Goal: Transaction & Acquisition: Purchase product/service

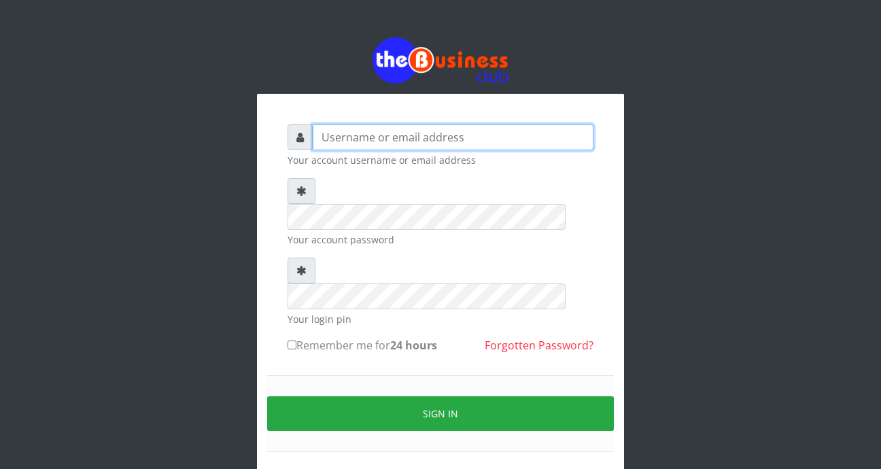
type input "[EMAIL_ADDRESS][DOMAIN_NAME]"
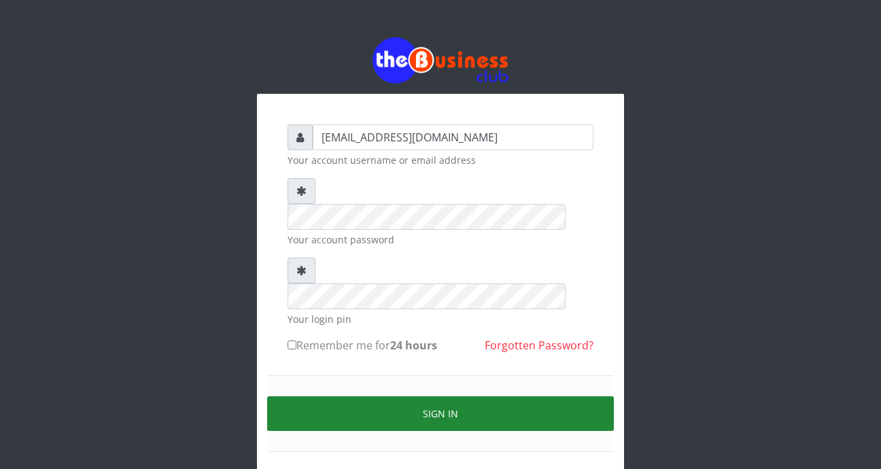
click at [409, 396] on button "Sign in" at bounding box center [440, 413] width 347 height 35
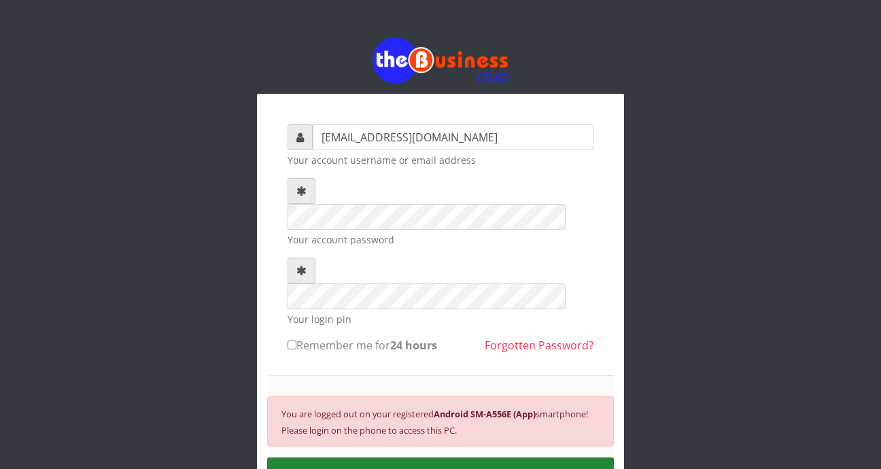
click at [441, 458] on button "SIGN IN" at bounding box center [440, 475] width 347 height 35
click at [426, 458] on button "SIGN IN" at bounding box center [440, 475] width 347 height 35
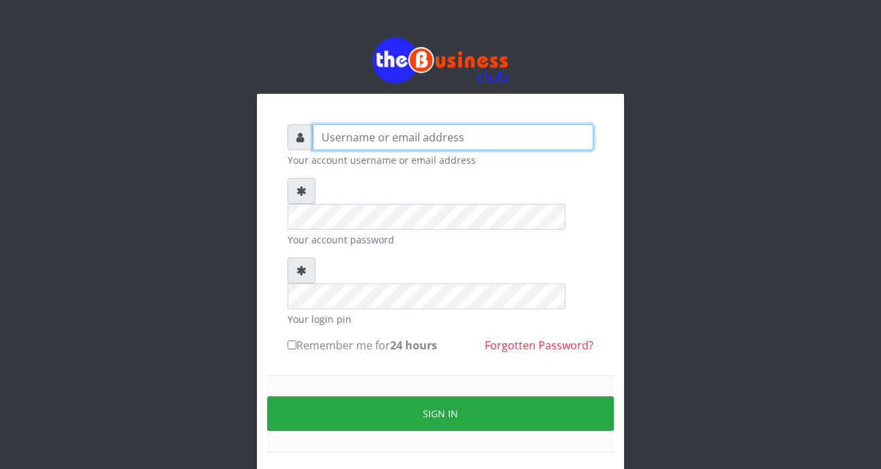
click at [402, 134] on input "text" at bounding box center [453, 137] width 281 height 26
type input "[EMAIL_ADDRESS][DOMAIN_NAME]"
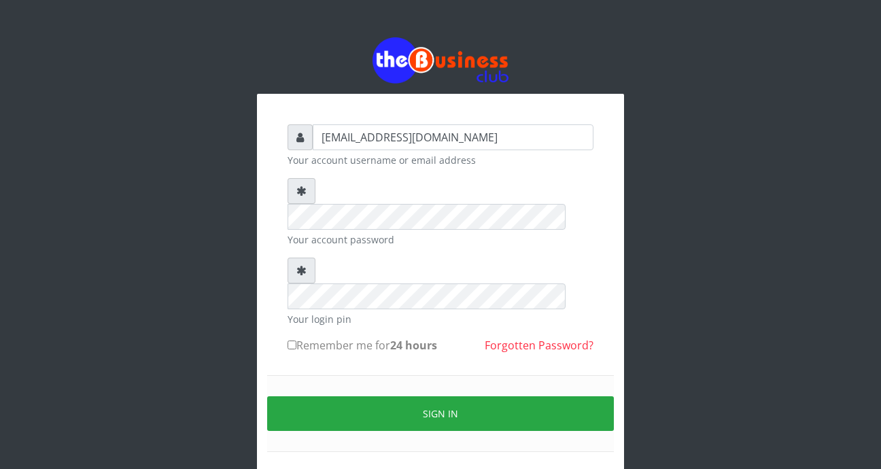
click at [293, 341] on input "Remember me for 24 hours" at bounding box center [292, 345] width 9 height 9
checkbox input "true"
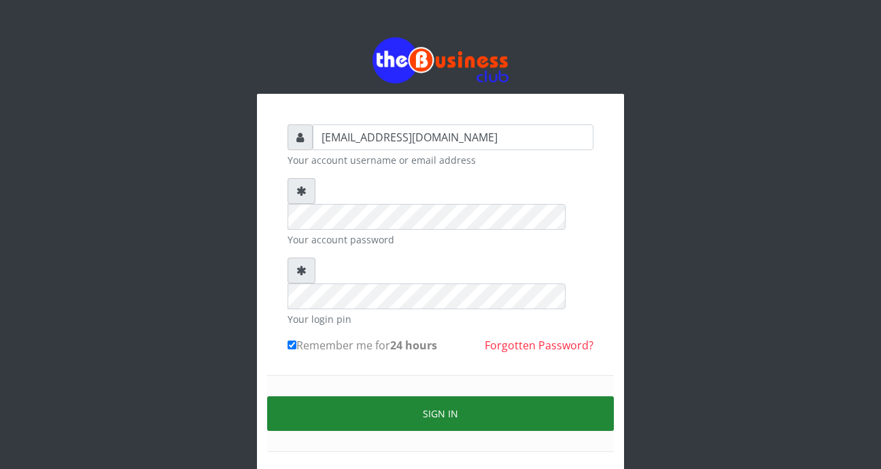
click at [371, 396] on button "Sign in" at bounding box center [440, 413] width 347 height 35
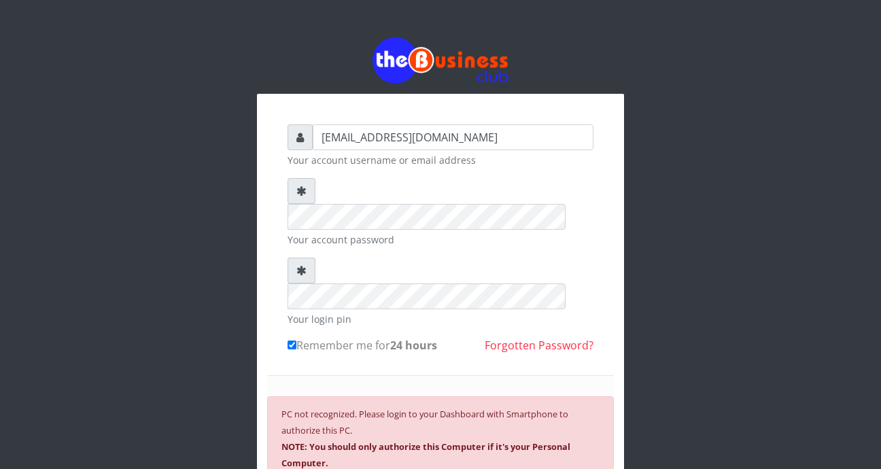
click at [371, 441] on b "NOTE: You should only authorize this Computer if it's your Personal Computer." at bounding box center [426, 455] width 289 height 29
click at [380, 90] on div "foladecency@yahoo.com Your account username or email address Your account passw…" at bounding box center [440, 319] width 367 height 564
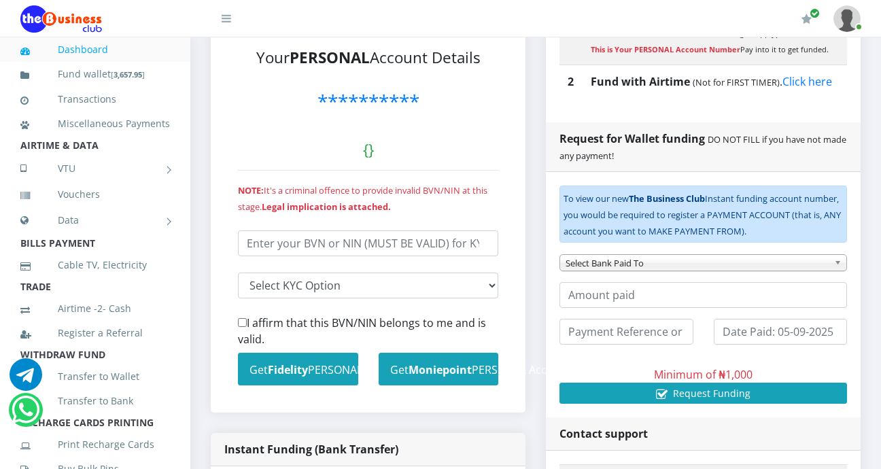
scroll to position [337, 0]
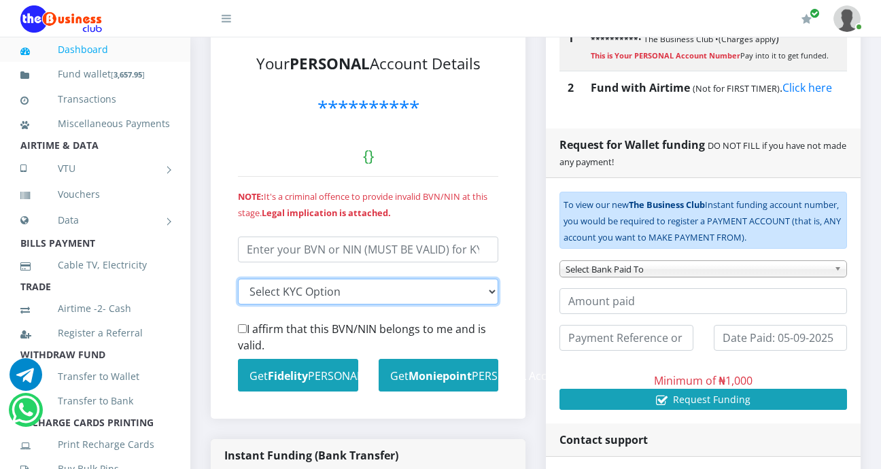
click at [492, 291] on select "Select KYC input I entered my BVN I entered my NIN" at bounding box center [368, 292] width 260 height 26
select select "nin"
click at [238, 279] on select "Select KYC input I entered my BVN I entered my NIN" at bounding box center [368, 292] width 260 height 26
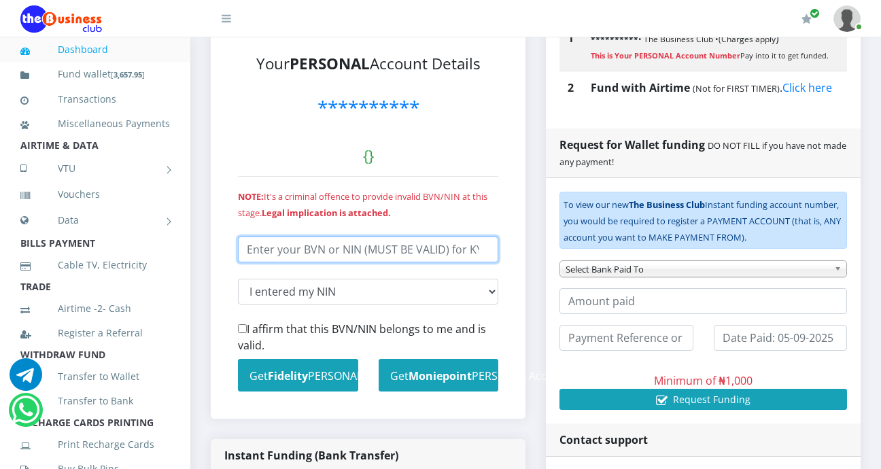
click at [390, 249] on input "number" at bounding box center [368, 250] width 260 height 26
click at [439, 252] on input "number" at bounding box center [368, 250] width 260 height 26
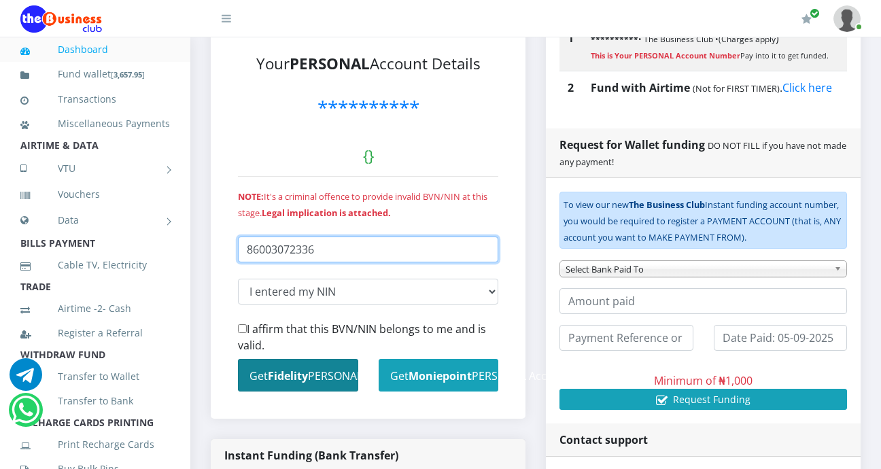
type input "86003072336"
click at [339, 377] on small "Get Fidelity PERSONAL Account" at bounding box center [329, 376] width 158 height 15
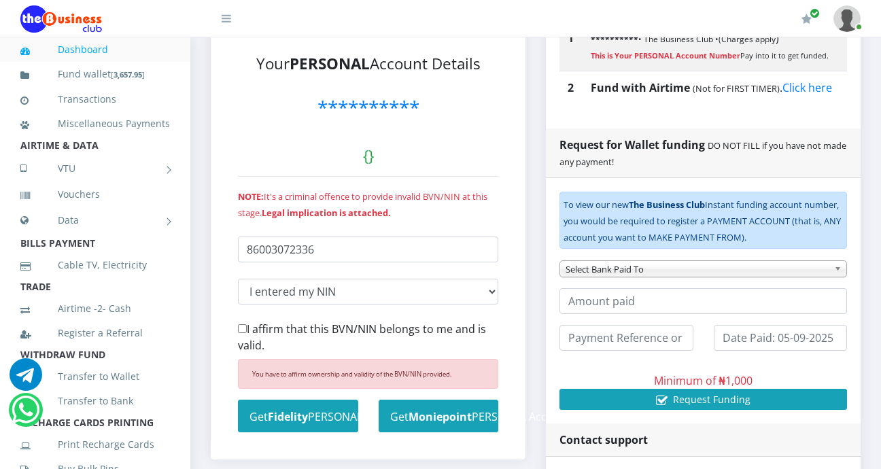
click at [241, 330] on input "I affirm that this BVN/NIN belongs to me and is valid." at bounding box center [242, 328] width 9 height 9
checkbox input "true"
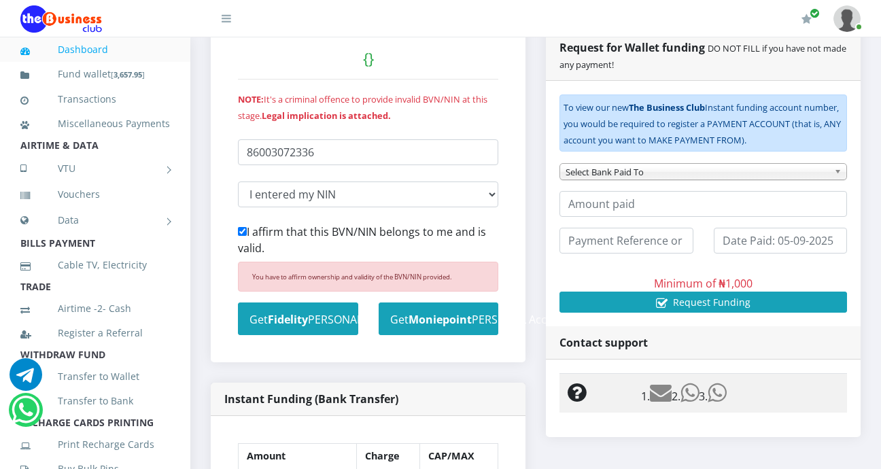
scroll to position [447, 0]
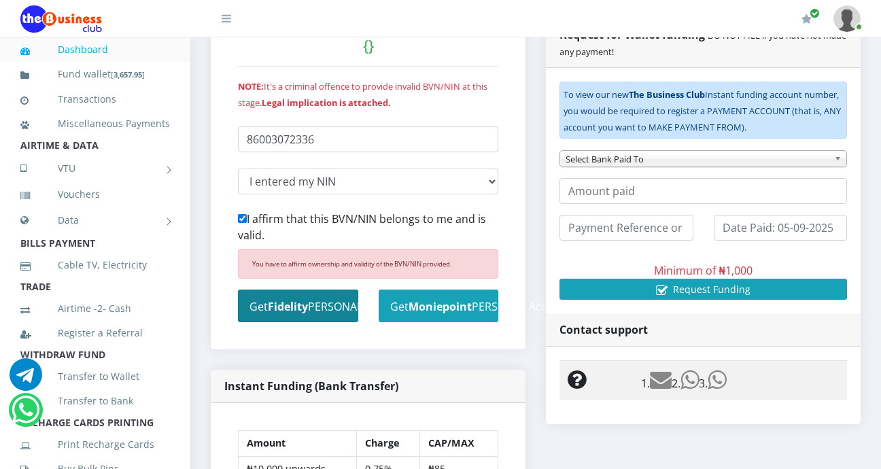
click at [312, 304] on small "Get Fidelity PERSONAL Account" at bounding box center [329, 306] width 158 height 15
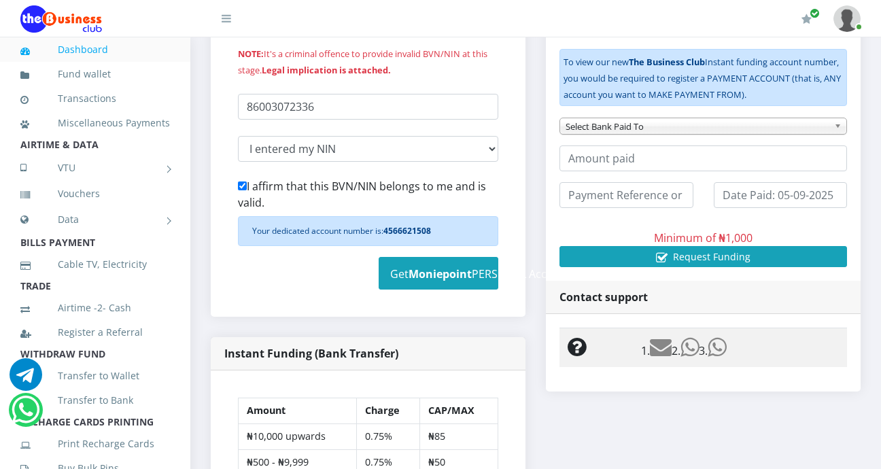
scroll to position [483, 0]
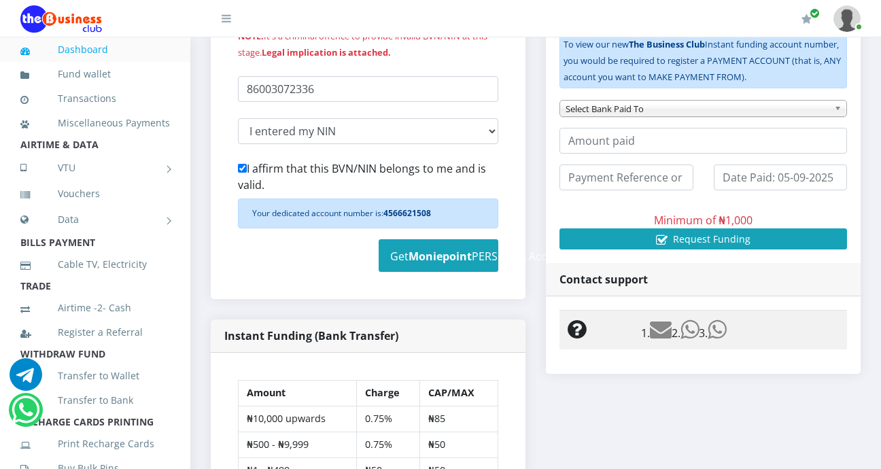
click at [452, 257] on b "Moniepoint" at bounding box center [440, 256] width 63 height 15
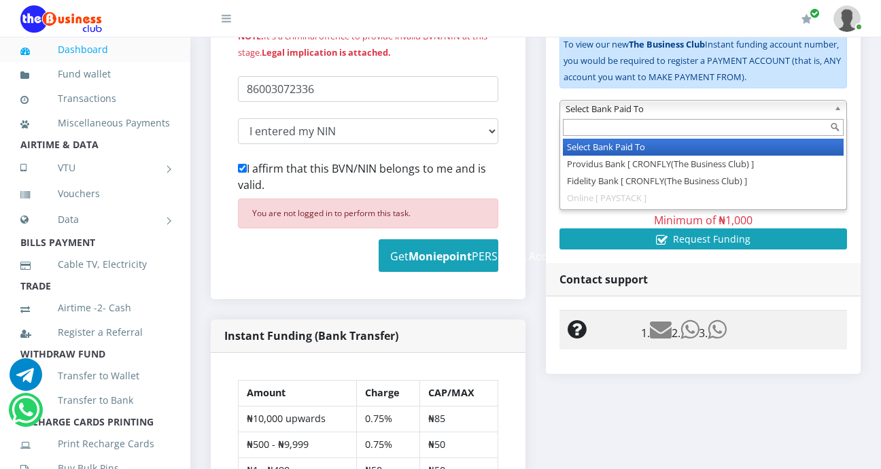
click at [838, 108] on b at bounding box center [840, 109] width 12 height 16
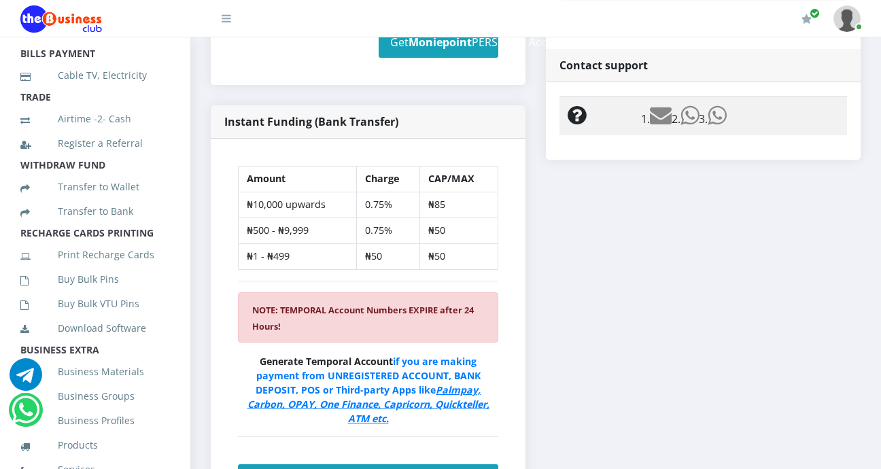
scroll to position [207, 0]
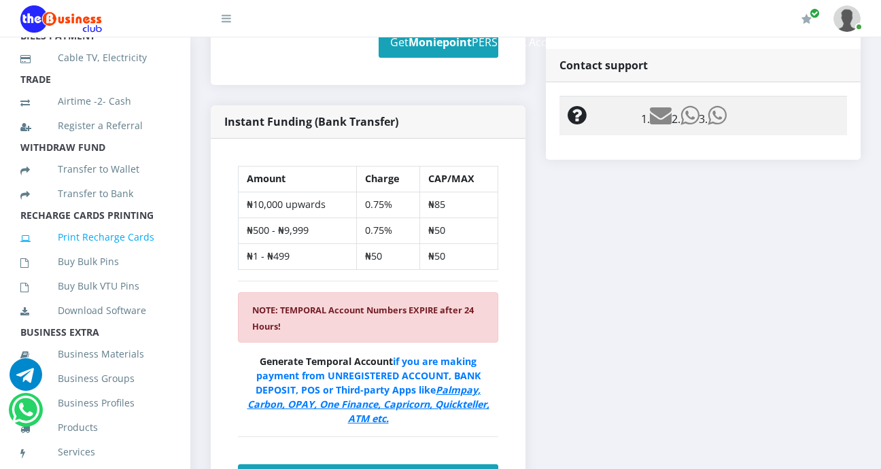
click at [105, 253] on link "Print Recharge Cards" at bounding box center [95, 237] width 150 height 31
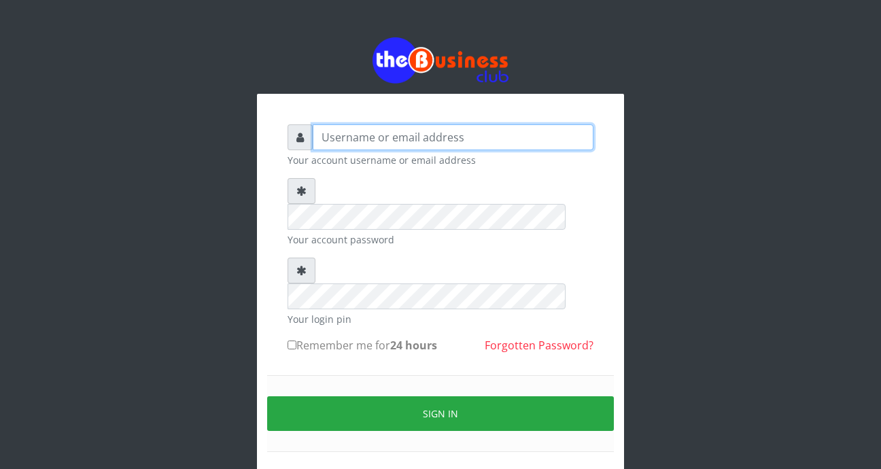
type input "[EMAIL_ADDRESS][DOMAIN_NAME]"
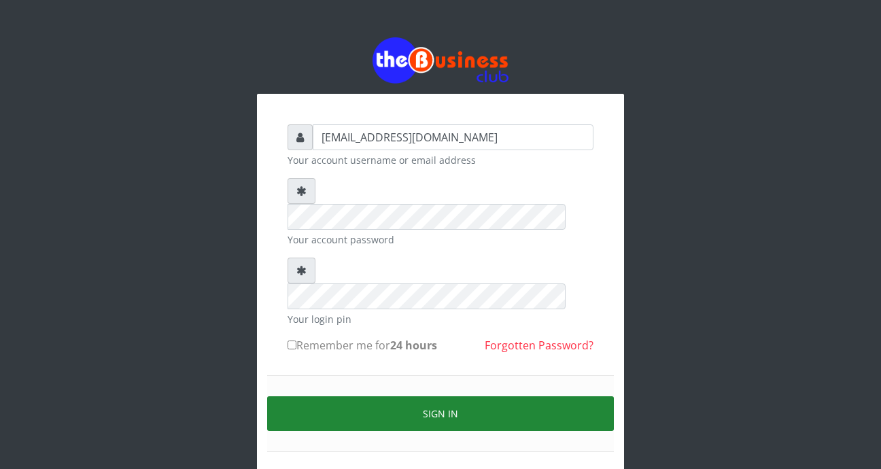
click at [460, 396] on button "Sign in" at bounding box center [440, 413] width 347 height 35
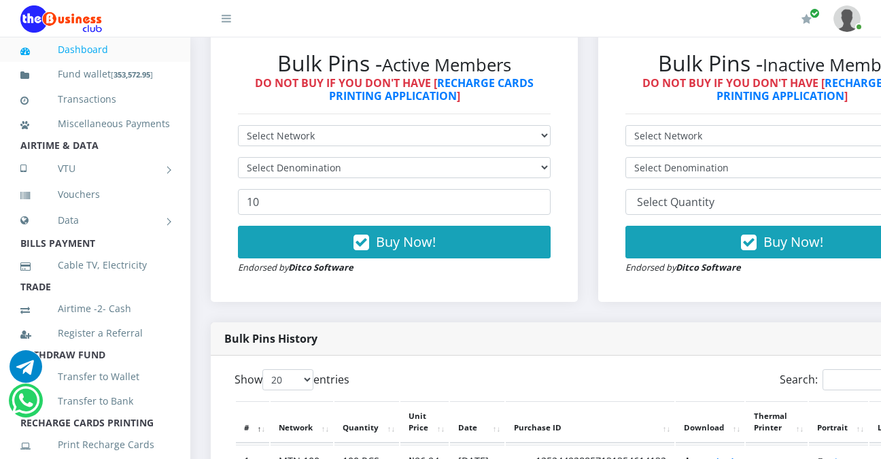
scroll to position [417, 0]
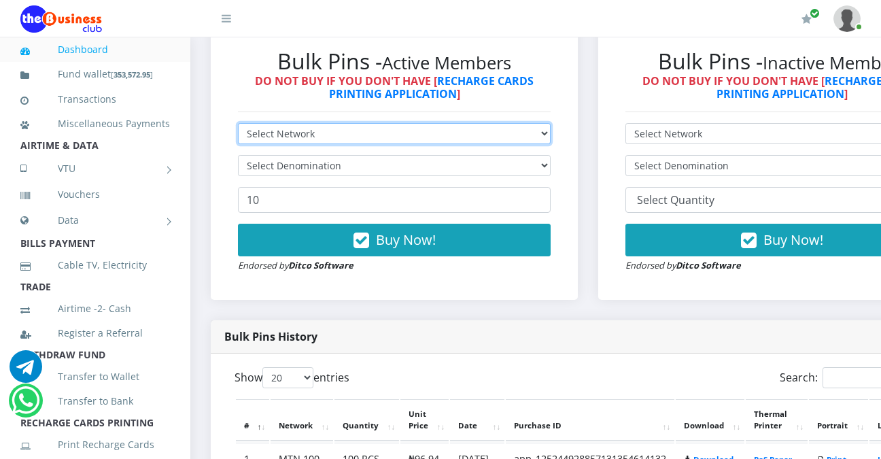
click at [551, 133] on select "Select Network MTN Globacom 9Mobile Airtel" at bounding box center [394, 133] width 313 height 21
select select "MTN"
click at [238, 126] on select "Select Network MTN Globacom 9Mobile Airtel" at bounding box center [394, 133] width 313 height 21
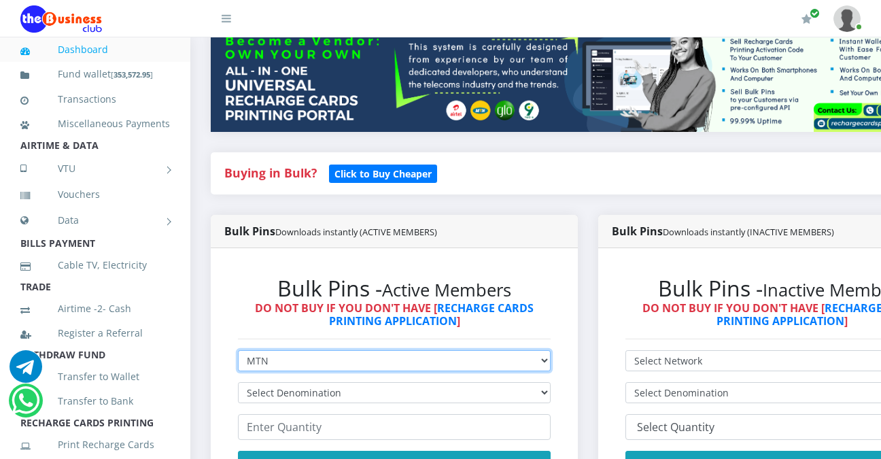
scroll to position [192, 0]
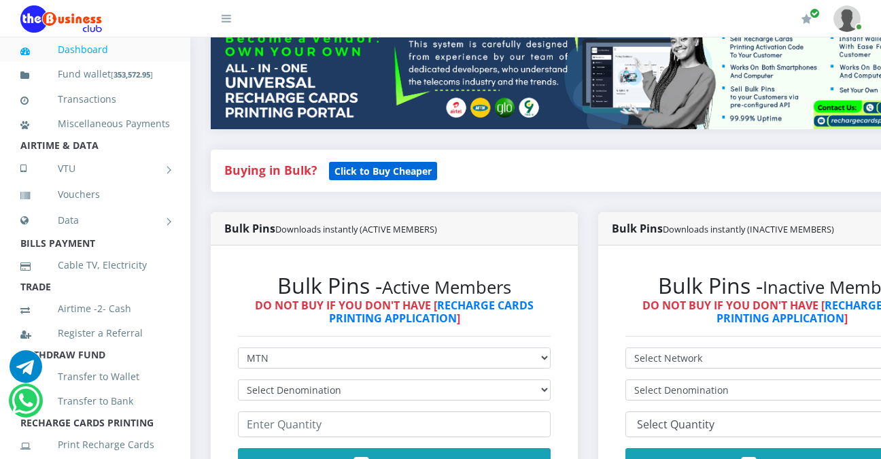
click at [401, 176] on b "Click to Buy Cheaper" at bounding box center [383, 171] width 97 height 13
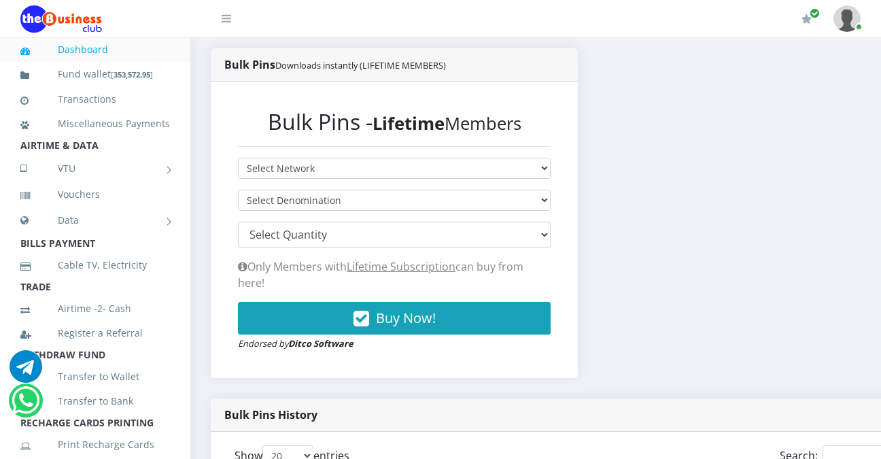
scroll to position [294, 0]
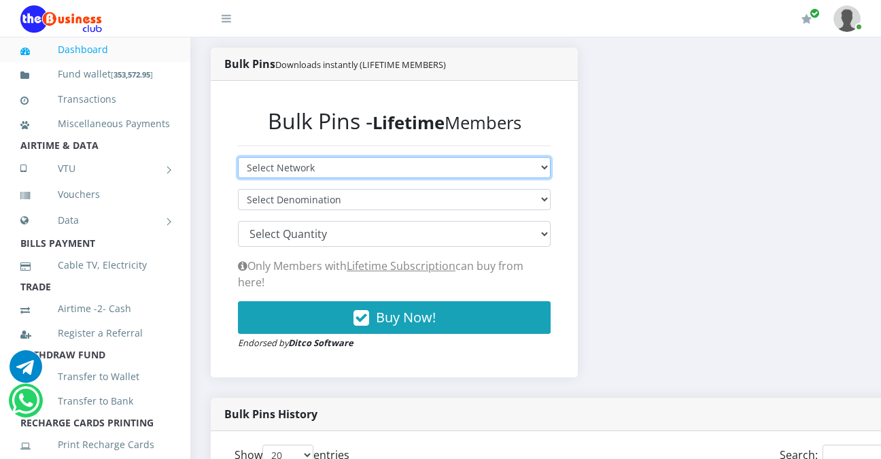
click at [551, 169] on select "Select Network MTN Globacom 9Mobile Airtel" at bounding box center [394, 167] width 313 height 21
select select "MTN"
click at [238, 159] on select "Select Network MTN Globacom 9Mobile Airtel" at bounding box center [394, 167] width 313 height 21
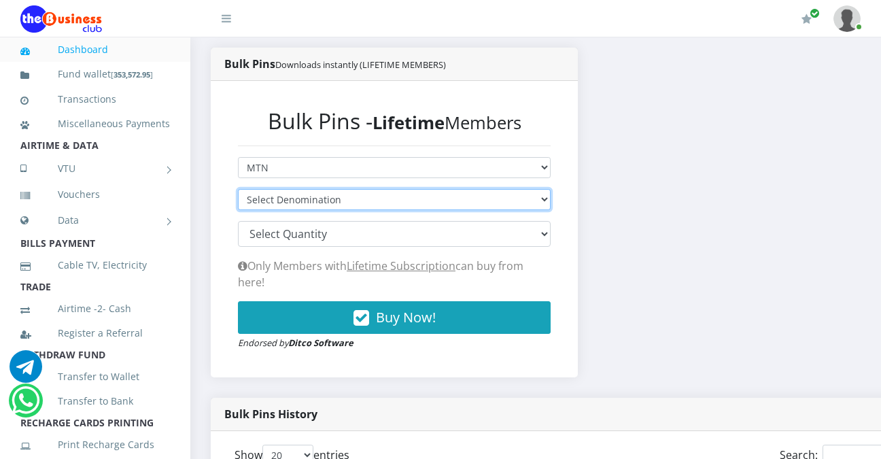
click at [551, 203] on select "Select Denomination MTN NGN100 - ₦96.94 MTN NGN200 - ₦193.88 MTN NGN400 - ₦387.…" at bounding box center [394, 199] width 313 height 21
click at [238, 191] on select "Select Denomination MTN NGN100 - ₦96.94 MTN NGN200 - ₦193.88 MTN NGN400 - ₦387.…" at bounding box center [394, 199] width 313 height 21
click at [551, 201] on select "Select Denomination MTN NGN100 - ₦96.94 MTN NGN200 - ₦193.88 MTN NGN400 - ₦387.…" at bounding box center [394, 199] width 313 height 21
select select "193.88-200"
click at [238, 191] on select "Select Denomination MTN NGN100 - ₦96.94 MTN NGN200 - ₦193.88 MTN NGN400 - ₦387.…" at bounding box center [394, 199] width 313 height 21
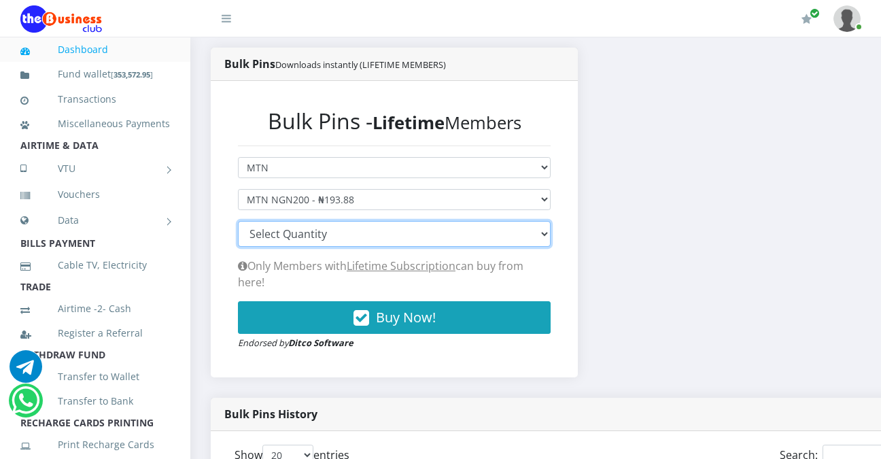
click at [551, 236] on select "100 150 200 300 500 1000" at bounding box center [394, 234] width 313 height 26
click at [238, 223] on select "100 150 200 300 500 1000" at bounding box center [394, 234] width 313 height 26
click at [549, 236] on select "100 150 200 300 500 1000" at bounding box center [394, 234] width 313 height 26
click at [238, 223] on select "100 150 200 300 500 1000" at bounding box center [394, 234] width 313 height 26
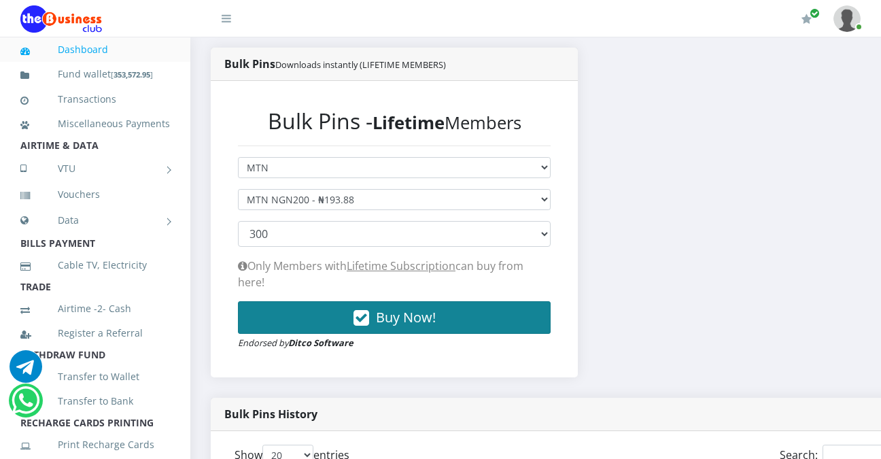
click at [367, 311] on icon "button" at bounding box center [362, 318] width 16 height 14
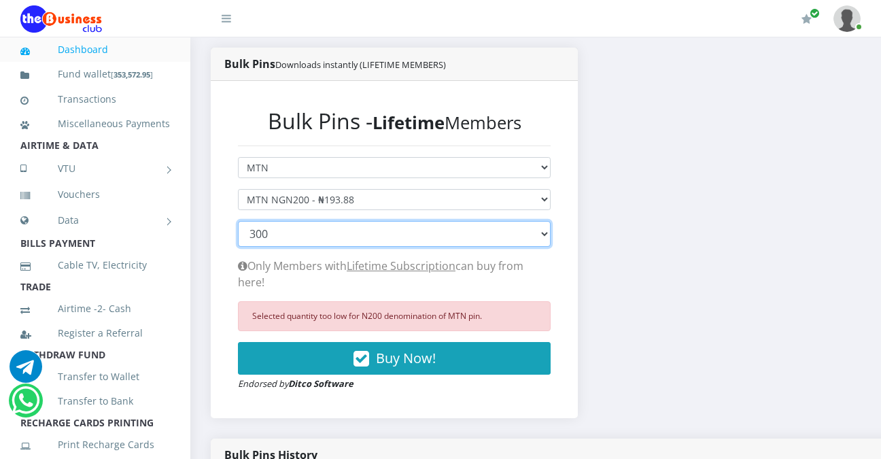
click at [551, 231] on select "100 150 200 300 500 1000" at bounding box center [394, 234] width 313 height 26
select select "500"
click at [238, 223] on select "100 150 200 300 500 1000" at bounding box center [394, 234] width 313 height 26
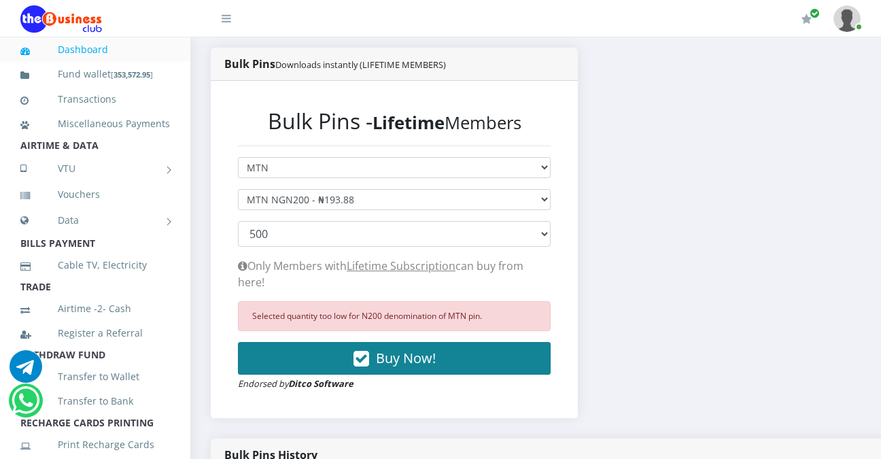
click at [367, 352] on icon "button" at bounding box center [362, 359] width 16 height 14
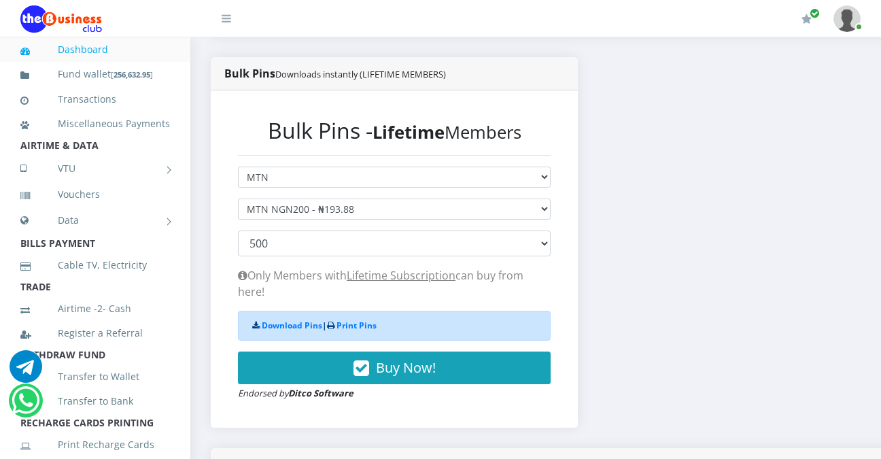
scroll to position [284, 0]
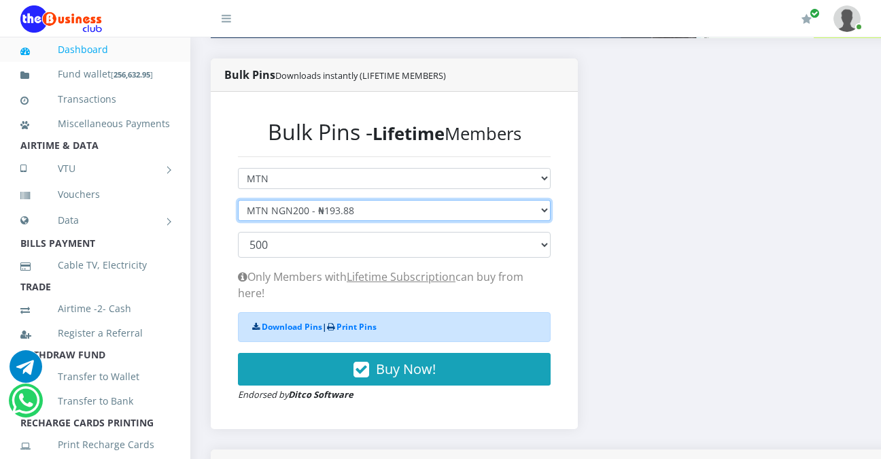
click at [551, 214] on select "Select Denomination MTN NGN100 - ₦96.94 MTN NGN200 - ₦193.88 MTN NGN400 - ₦387.…" at bounding box center [394, 210] width 313 height 21
select select "484.7-500"
click at [238, 202] on select "Select Denomination MTN NGN100 - ₦96.94 MTN NGN200 - ₦193.88 MTN NGN400 - ₦387.…" at bounding box center [394, 210] width 313 height 21
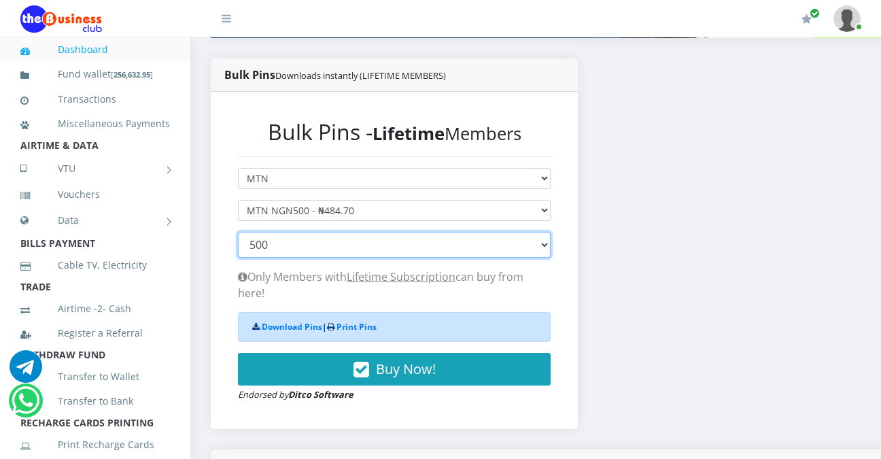
click at [551, 248] on select "100 150 200 300 500 1000" at bounding box center [394, 245] width 313 height 26
click at [347, 242] on select "100 150 200 300 500 1000" at bounding box center [394, 245] width 313 height 26
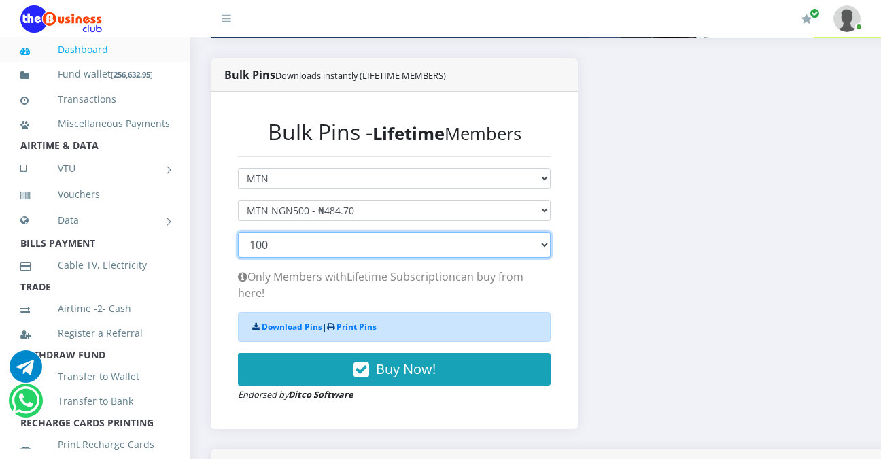
click at [238, 234] on select "100 150 200 300 500 1000" at bounding box center [394, 245] width 313 height 26
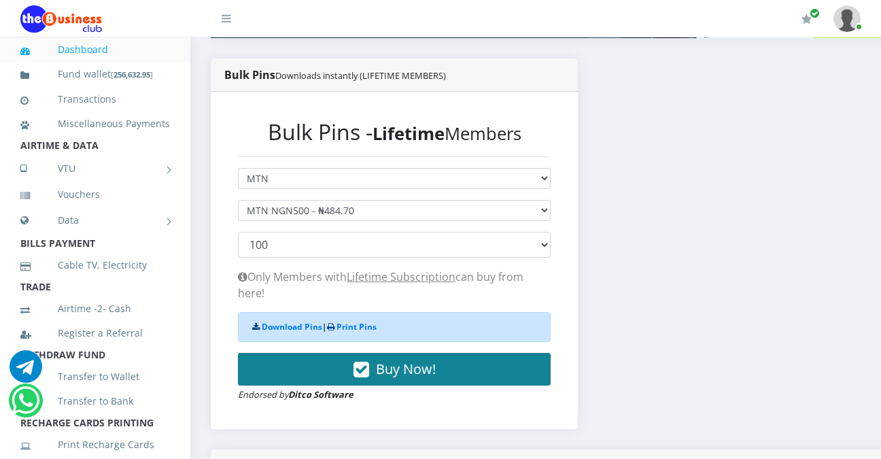
click at [369, 363] on icon "button" at bounding box center [362, 370] width 16 height 14
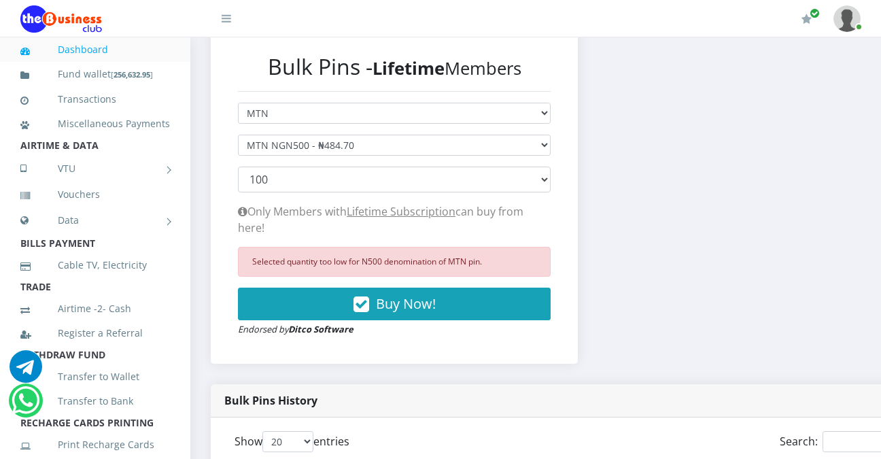
scroll to position [380, 0]
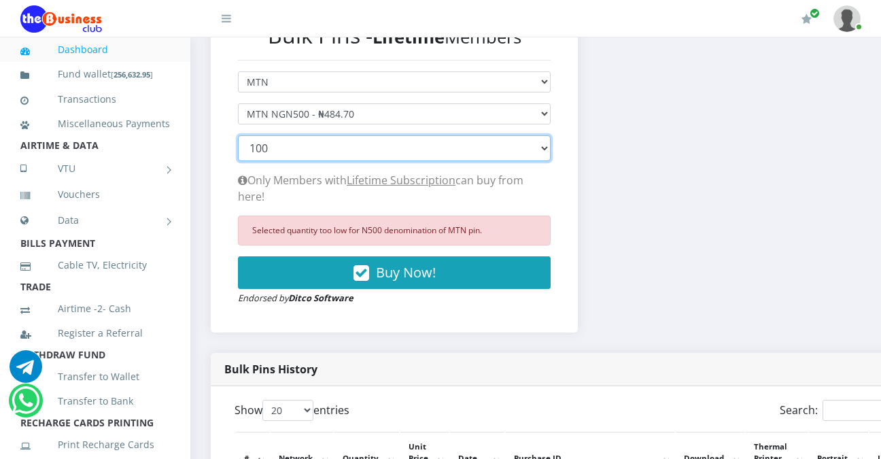
click at [551, 151] on select "100 150 200 300 500 1000" at bounding box center [394, 148] width 313 height 26
select select "200"
click at [238, 137] on select "100 150 200 300 500 1000" at bounding box center [394, 148] width 313 height 26
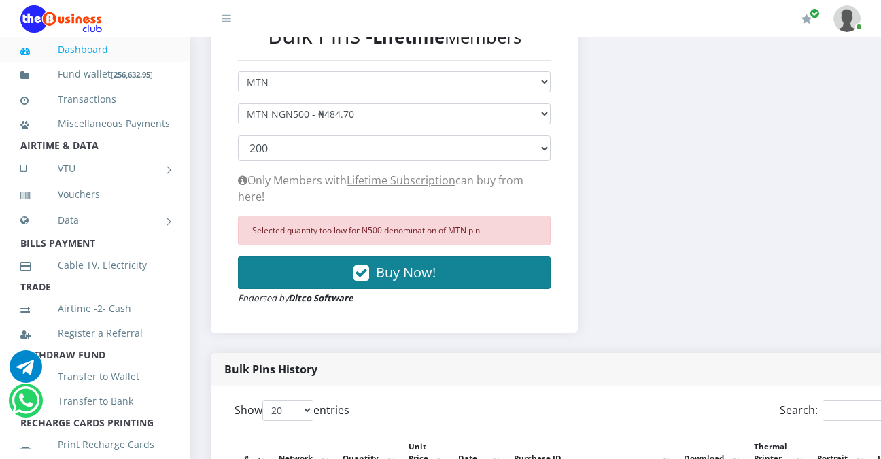
click at [360, 267] on icon "button" at bounding box center [362, 274] width 16 height 14
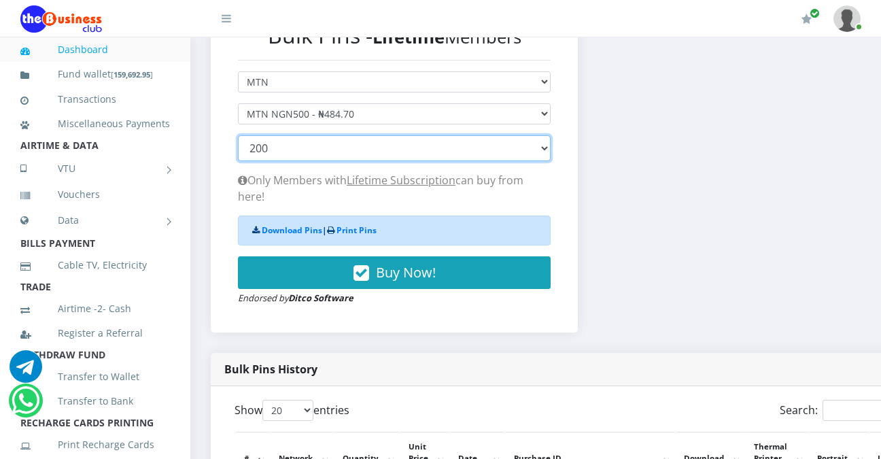
click at [551, 152] on select "100 150 200 300 500 1000" at bounding box center [394, 148] width 313 height 26
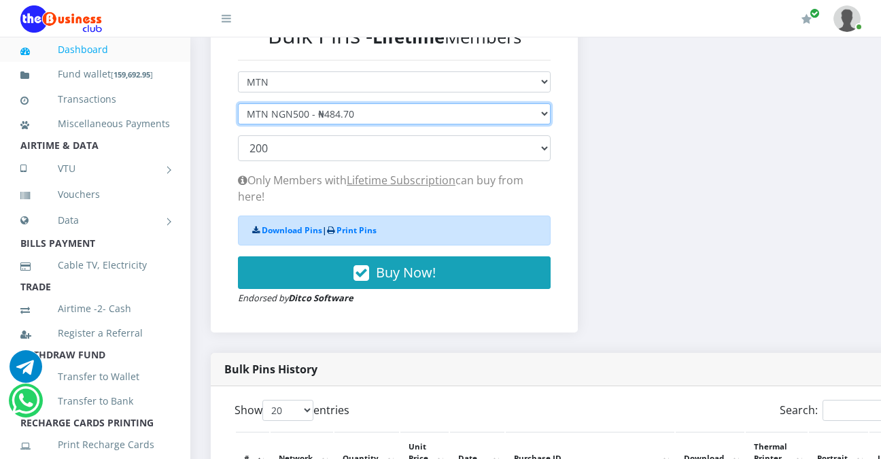
click at [551, 114] on select "Select Denomination MTN NGN100 - ₦96.94 MTN NGN200 - ₦193.88 MTN NGN400 - ₦387.…" at bounding box center [394, 113] width 313 height 21
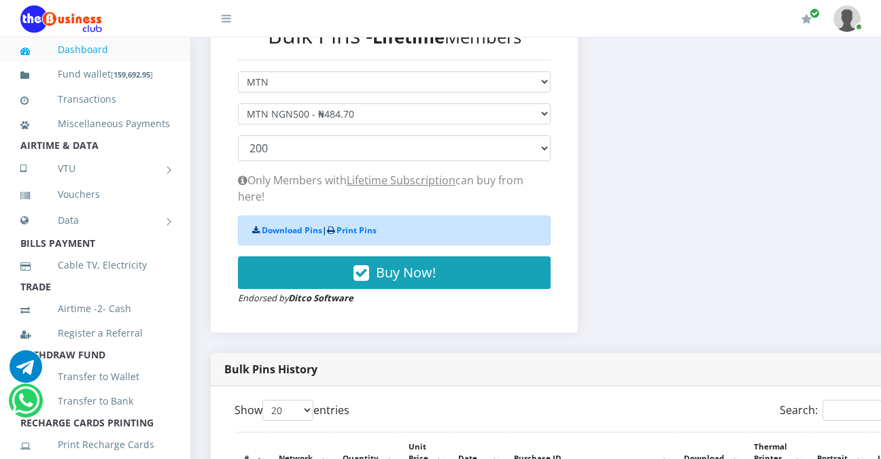
click at [633, 216] on div "Bulk Pins Downloads instantly (LIFETIME MEMBERS) Bulk Pins - Lifetime Members S…" at bounding box center [588, 157] width 775 height 390
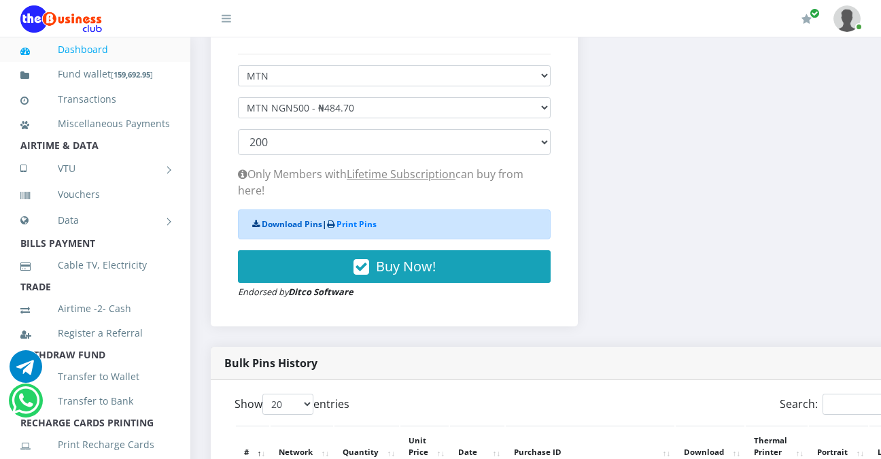
scroll to position [0, 0]
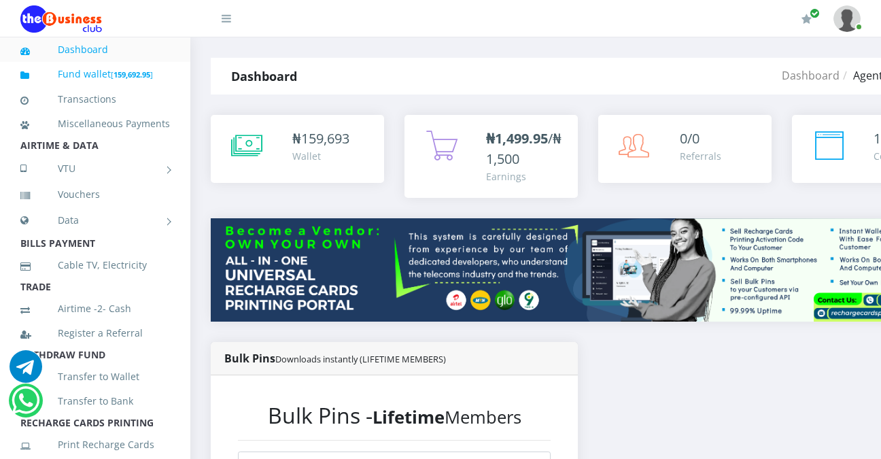
click at [115, 77] on b "159,692.95" at bounding box center [132, 74] width 37 height 10
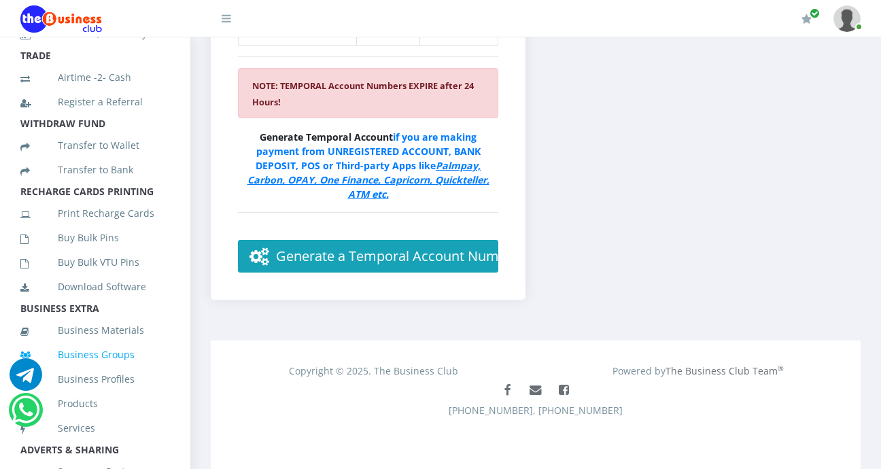
scroll to position [249, 0]
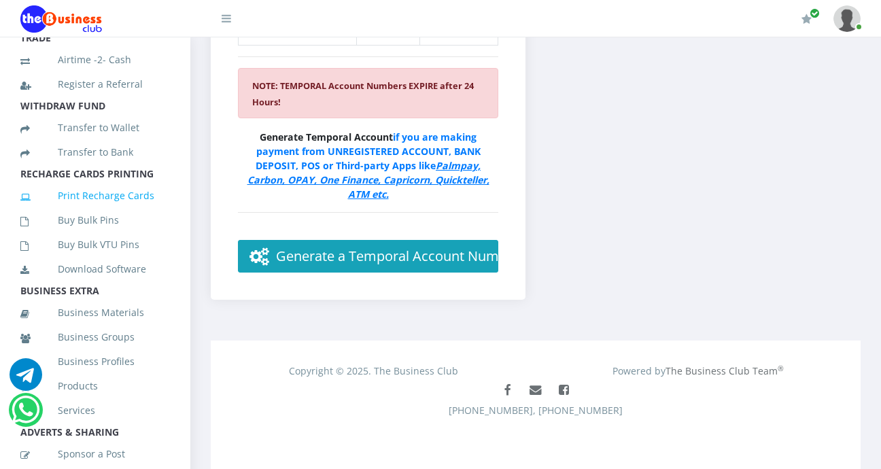
click at [105, 211] on link "Print Recharge Cards" at bounding box center [95, 195] width 150 height 31
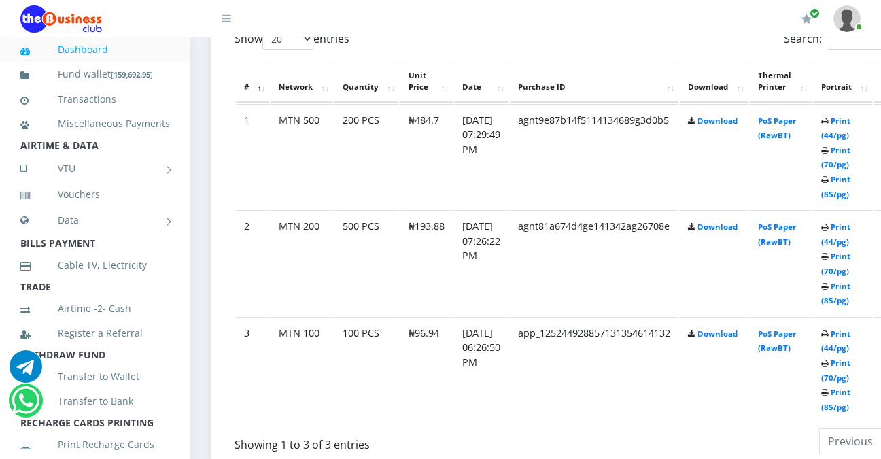
scroll to position [761, 0]
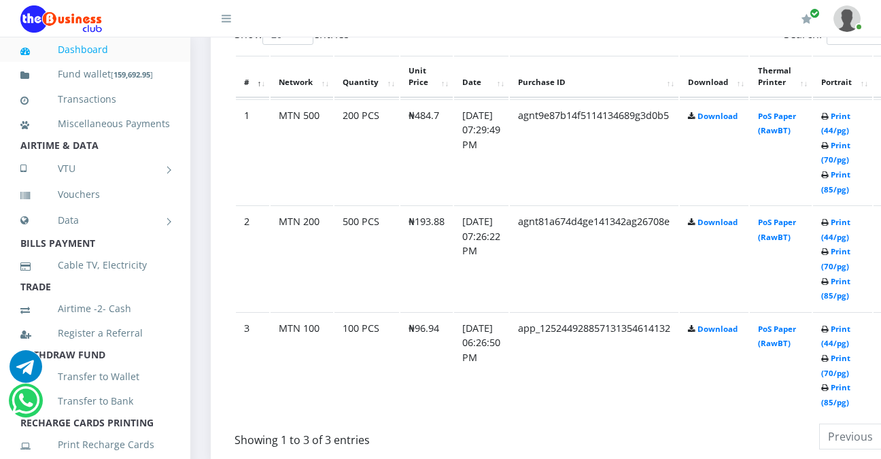
click at [812, 87] on th "Thermal Printer" at bounding box center [781, 77] width 62 height 42
click at [796, 118] on link "PoS Paper (RawBT)" at bounding box center [777, 123] width 38 height 25
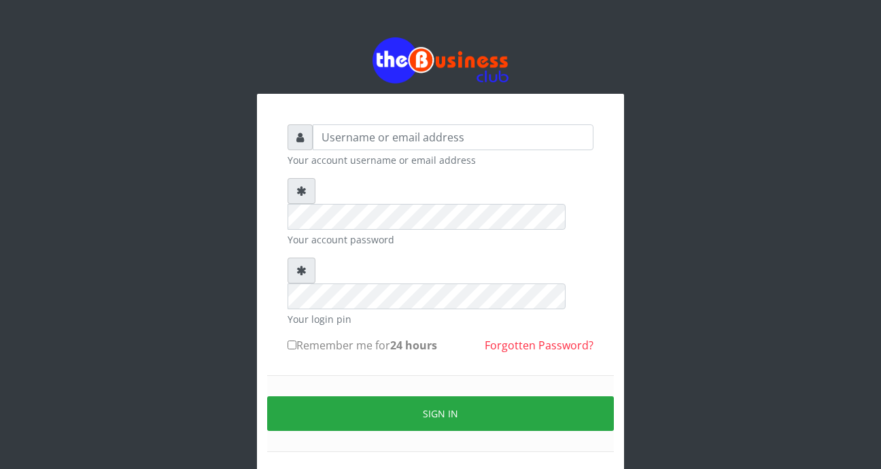
click at [289, 341] on input "Remember me for 24 hours" at bounding box center [292, 345] width 9 height 9
checkbox input "true"
click at [462, 137] on input "text" at bounding box center [453, 137] width 281 height 26
type input "[EMAIL_ADDRESS][DOMAIN_NAME]"
click at [441, 138] on input "text" at bounding box center [453, 137] width 281 height 26
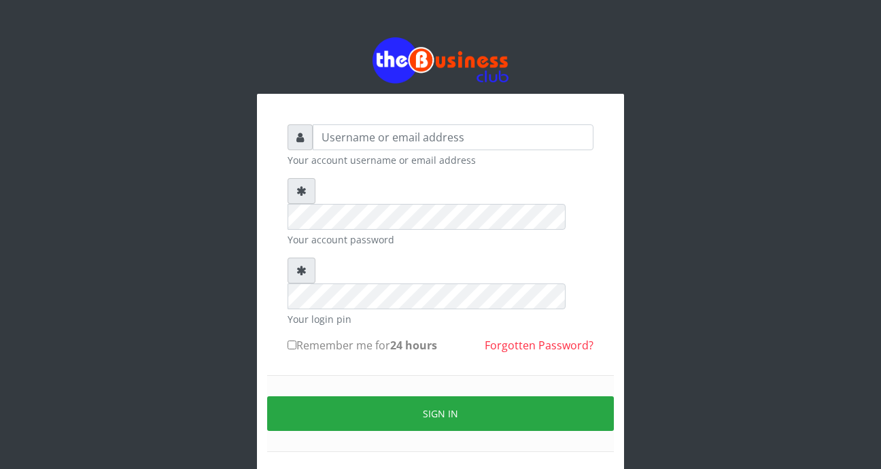
type input "[EMAIL_ADDRESS][DOMAIN_NAME]"
click at [292, 341] on input "Remember me for 24 hours" at bounding box center [292, 345] width 9 height 9
checkbox input "true"
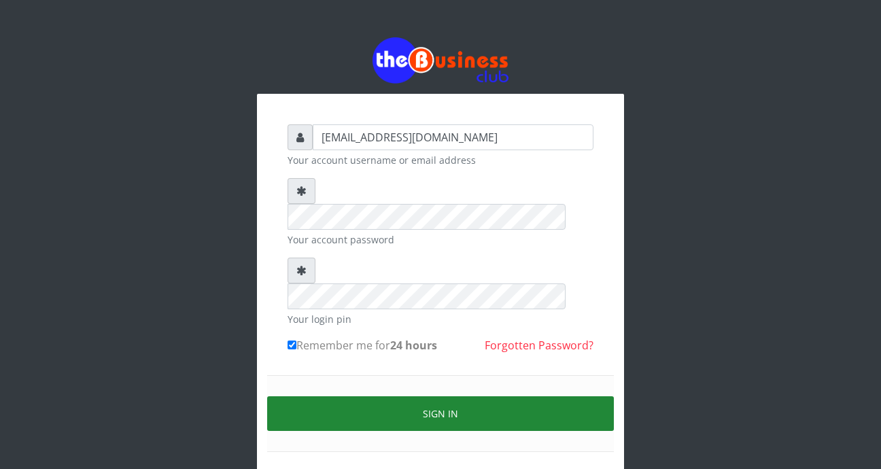
click at [362, 396] on button "Sign in" at bounding box center [440, 413] width 347 height 35
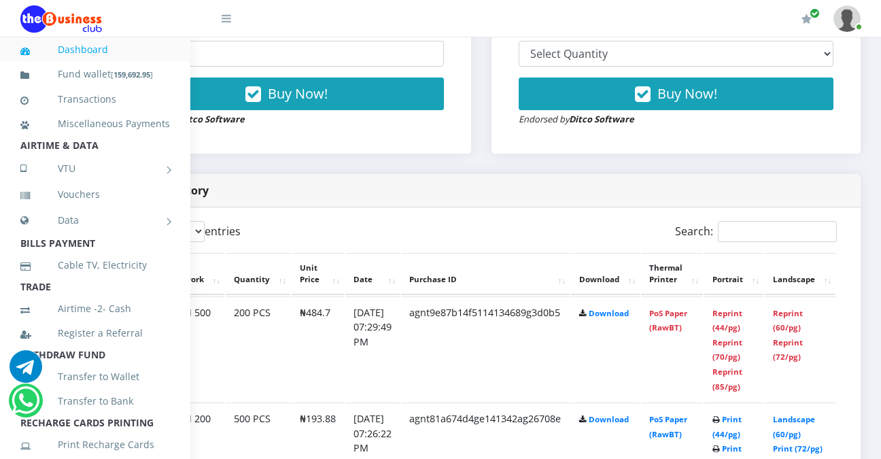
scroll to position [541, 129]
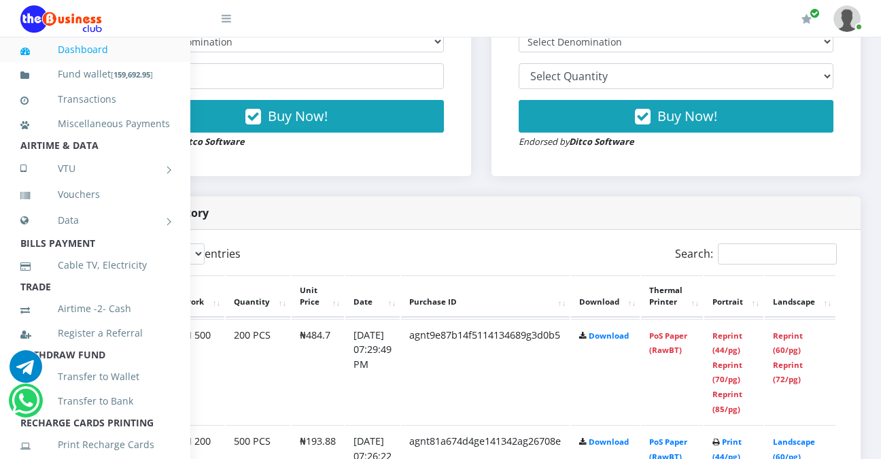
click at [671, 294] on th "Thermal Printer" at bounding box center [672, 296] width 62 height 42
click at [669, 301] on th "Thermal Printer" at bounding box center [672, 296] width 62 height 42
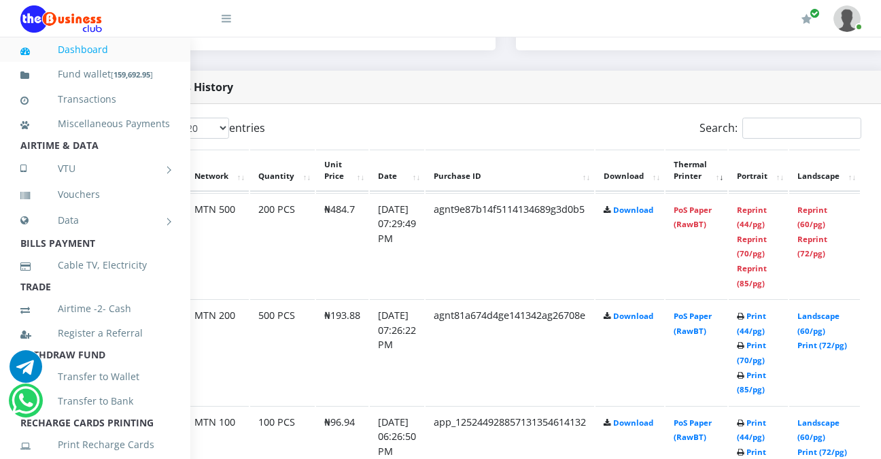
scroll to position [666, 84]
click at [464, 229] on td "agnt9e87b14f5114134689g3d0b5" at bounding box center [510, 246] width 169 height 105
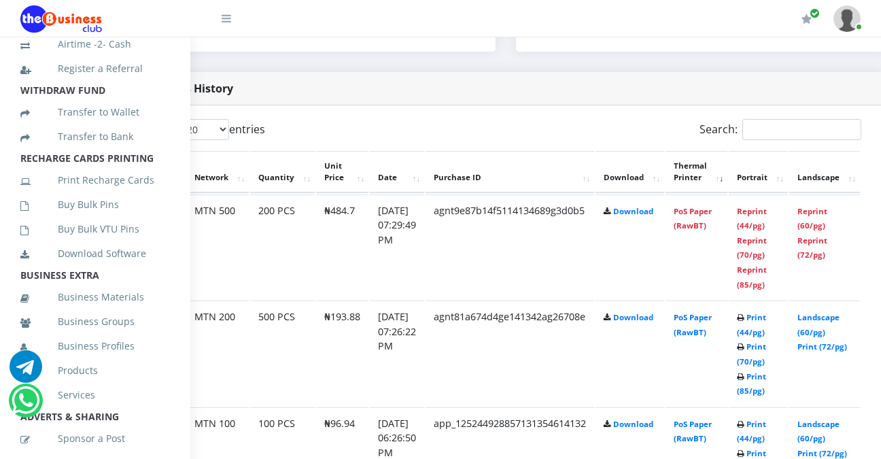
scroll to position [285, 0]
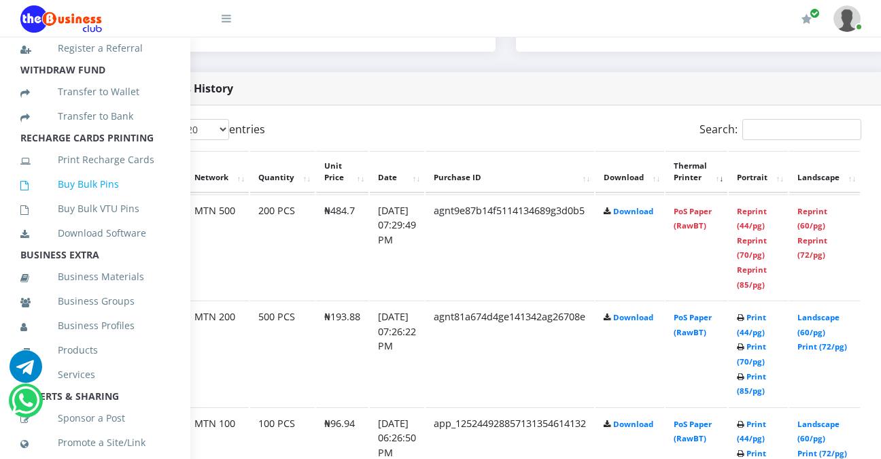
click at [111, 200] on link "Buy Bulk Pins" at bounding box center [95, 184] width 150 height 31
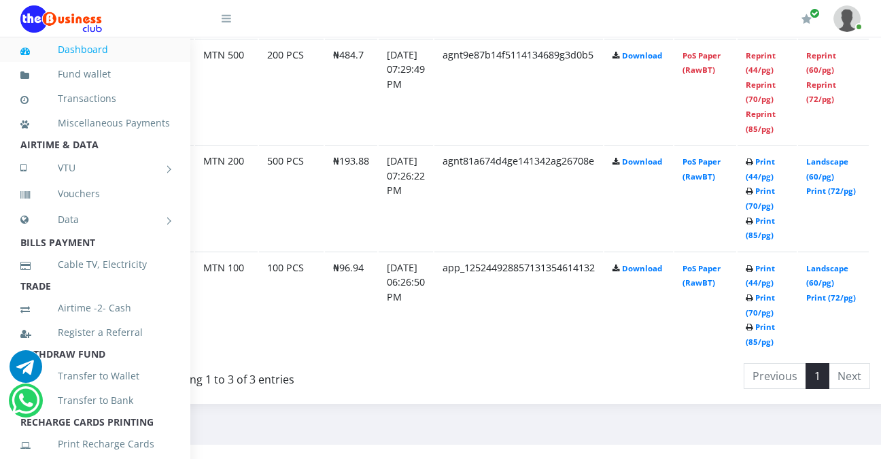
scroll to position [806, 129]
